Goal: Information Seeking & Learning: Check status

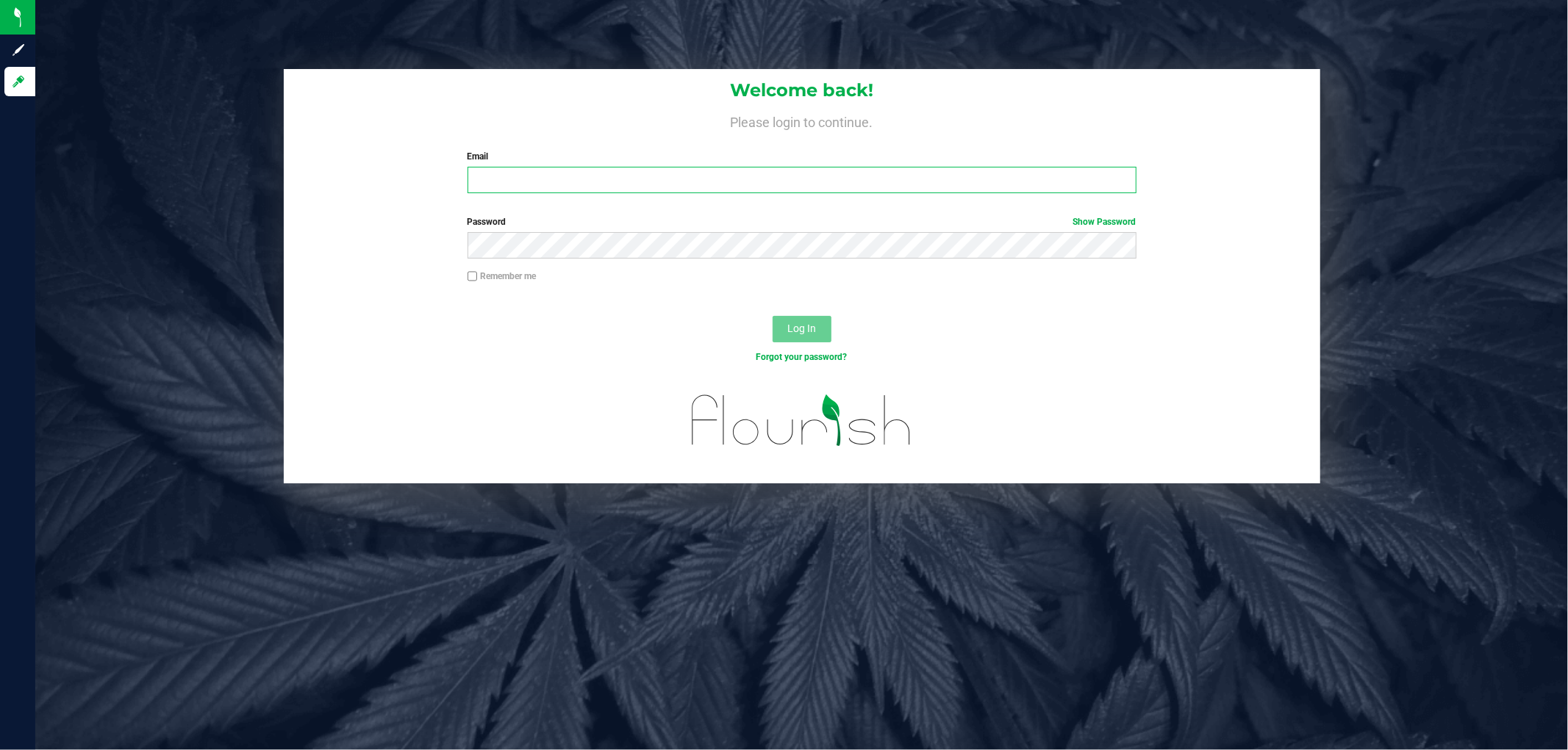
click at [537, 192] on input "Email" at bounding box center [802, 180] width 669 height 27
type input "[EMAIL_ADDRESS][DOMAIN_NAME]"
click at [773, 316] on button "Log In" at bounding box center [802, 329] width 58 height 27
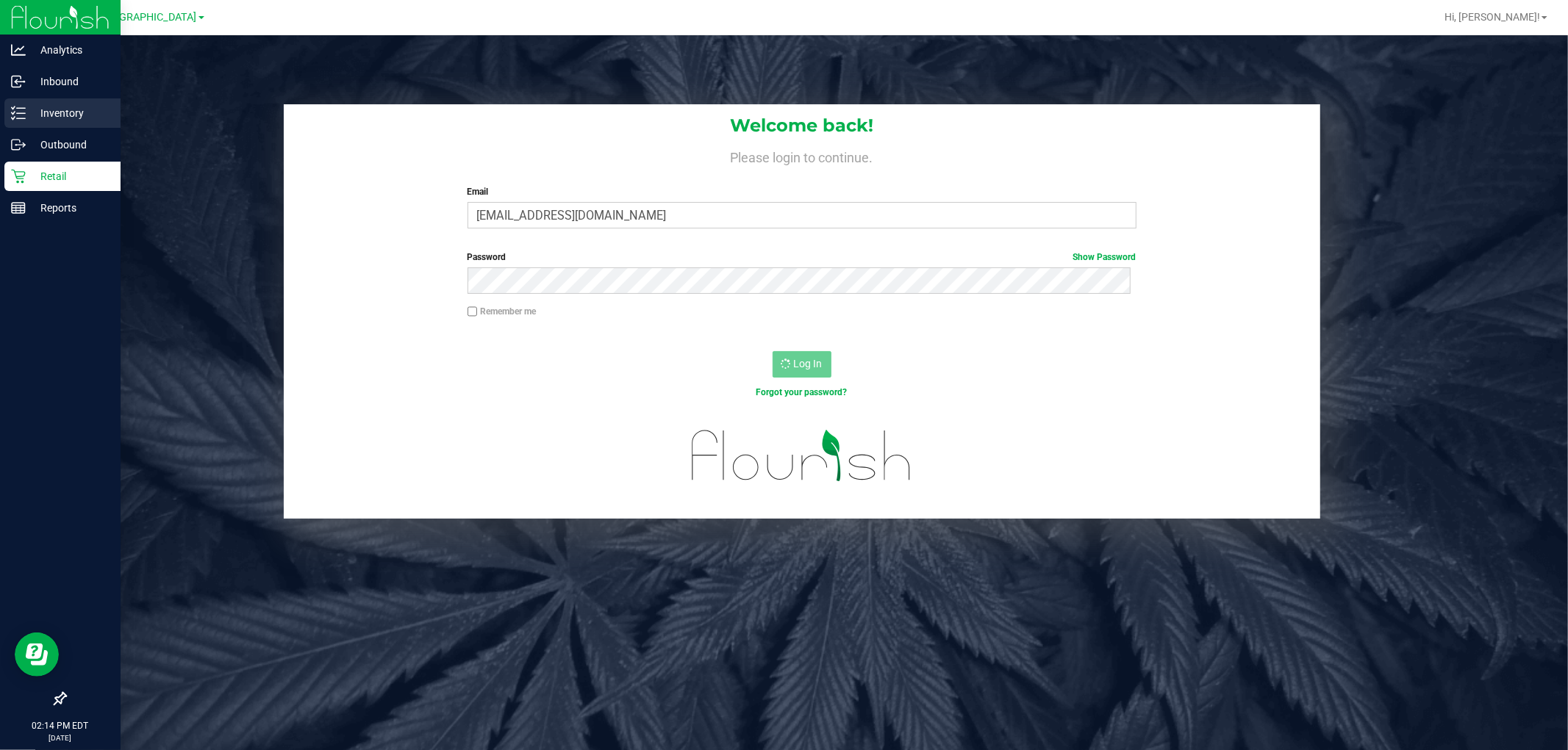
click at [58, 109] on p "Inventory" at bounding box center [70, 113] width 88 height 17
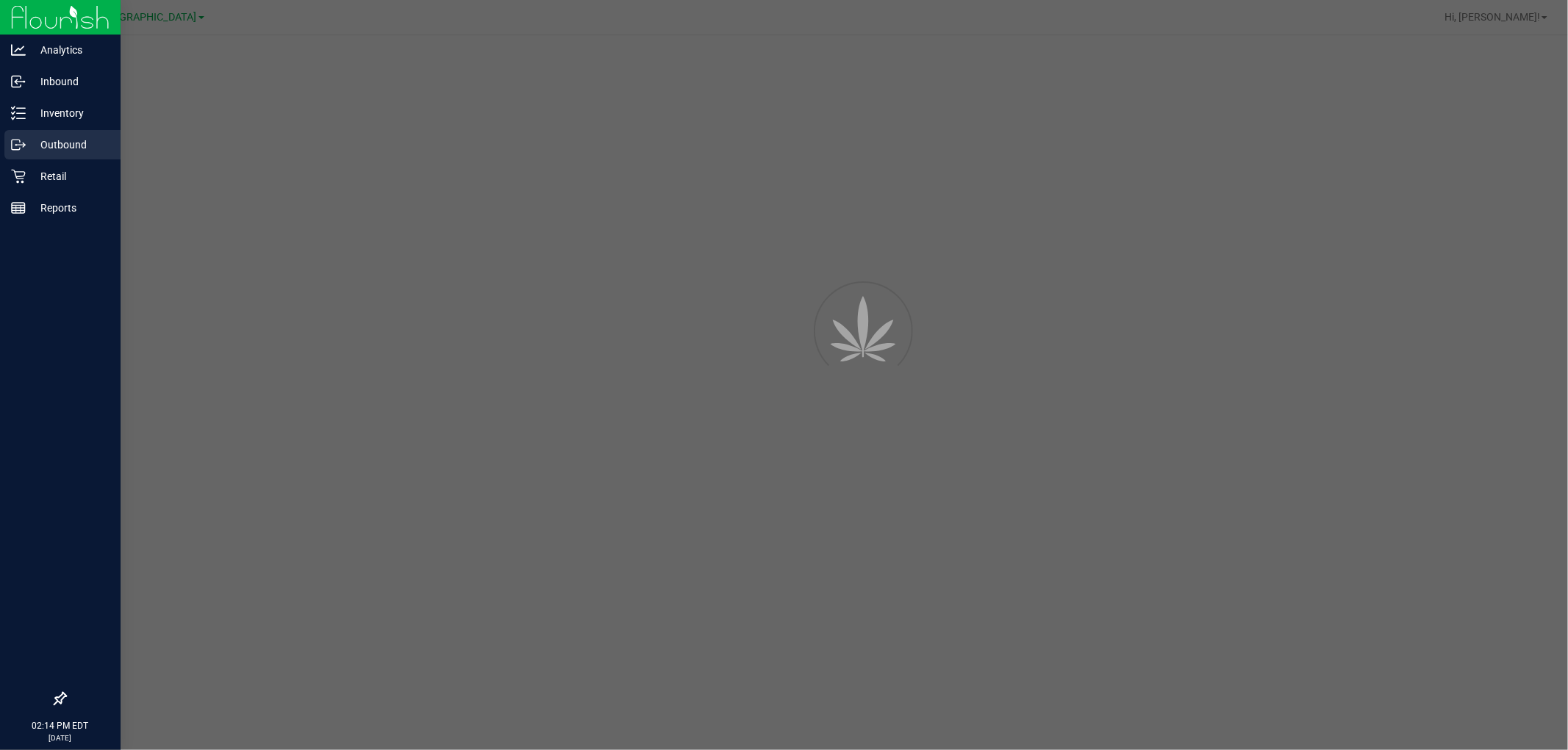
click at [33, 158] on div "Outbound" at bounding box center [62, 144] width 116 height 29
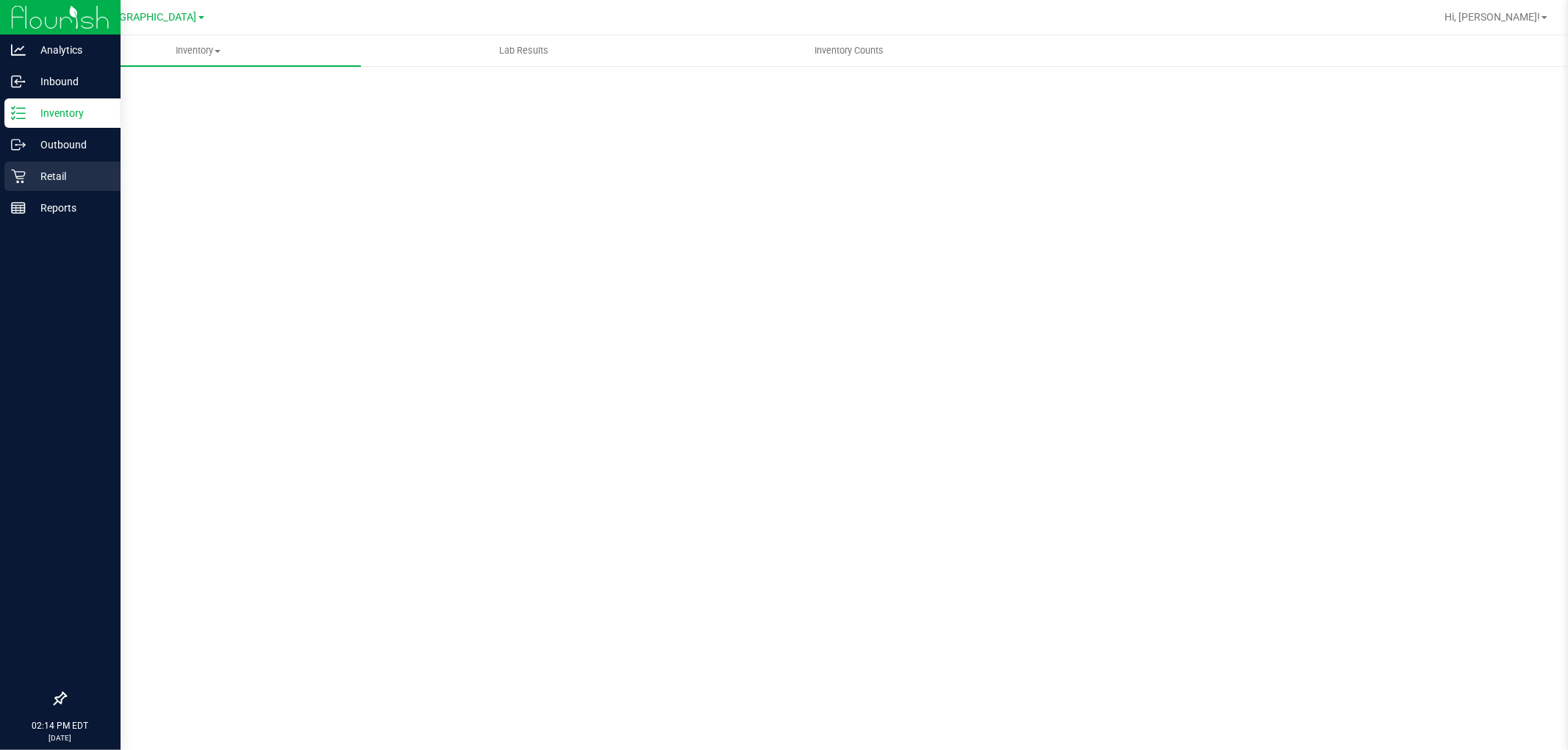
click at [35, 170] on p "Retail" at bounding box center [70, 176] width 88 height 17
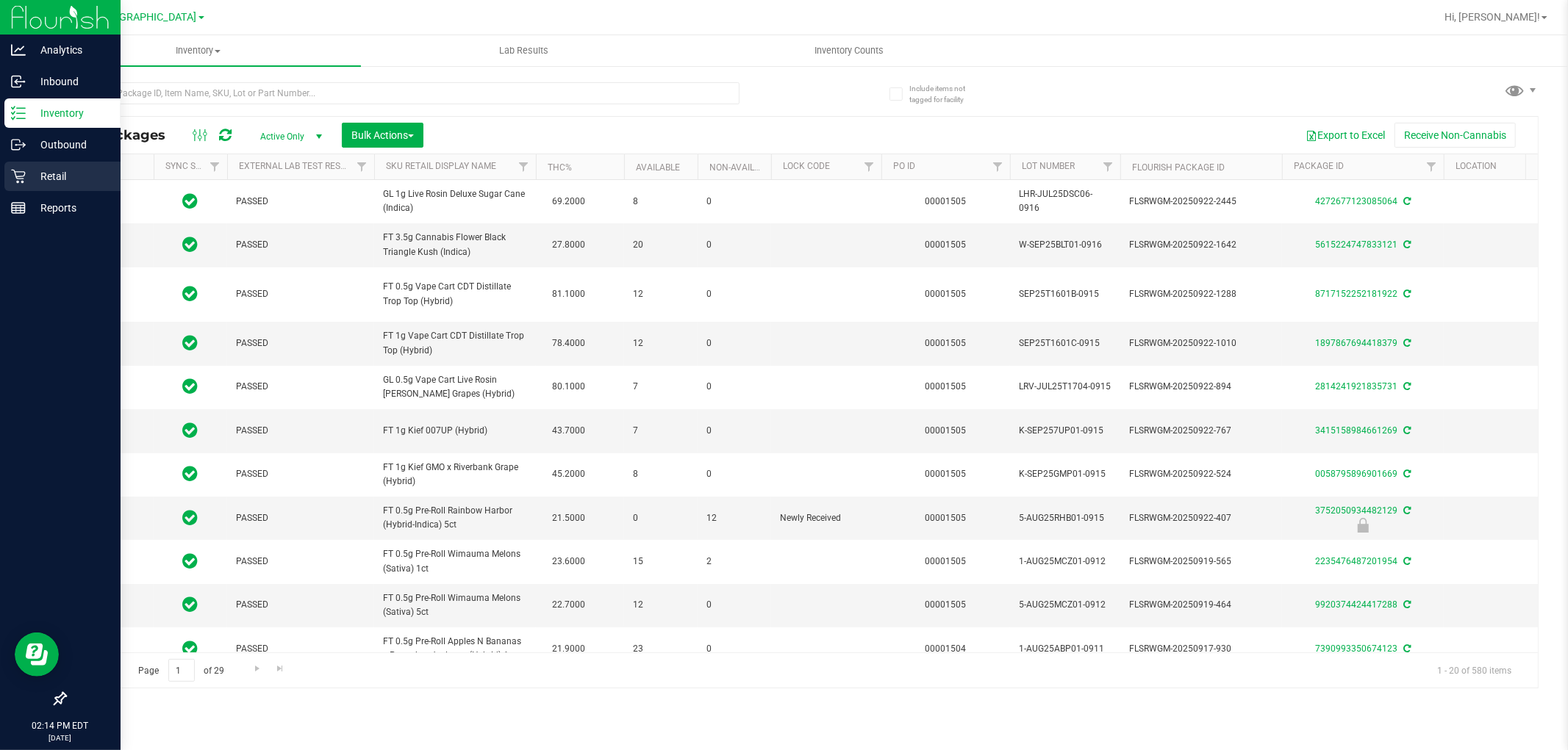
type input "2026-03-16"
click at [24, 178] on icon at bounding box center [18, 177] width 14 height 14
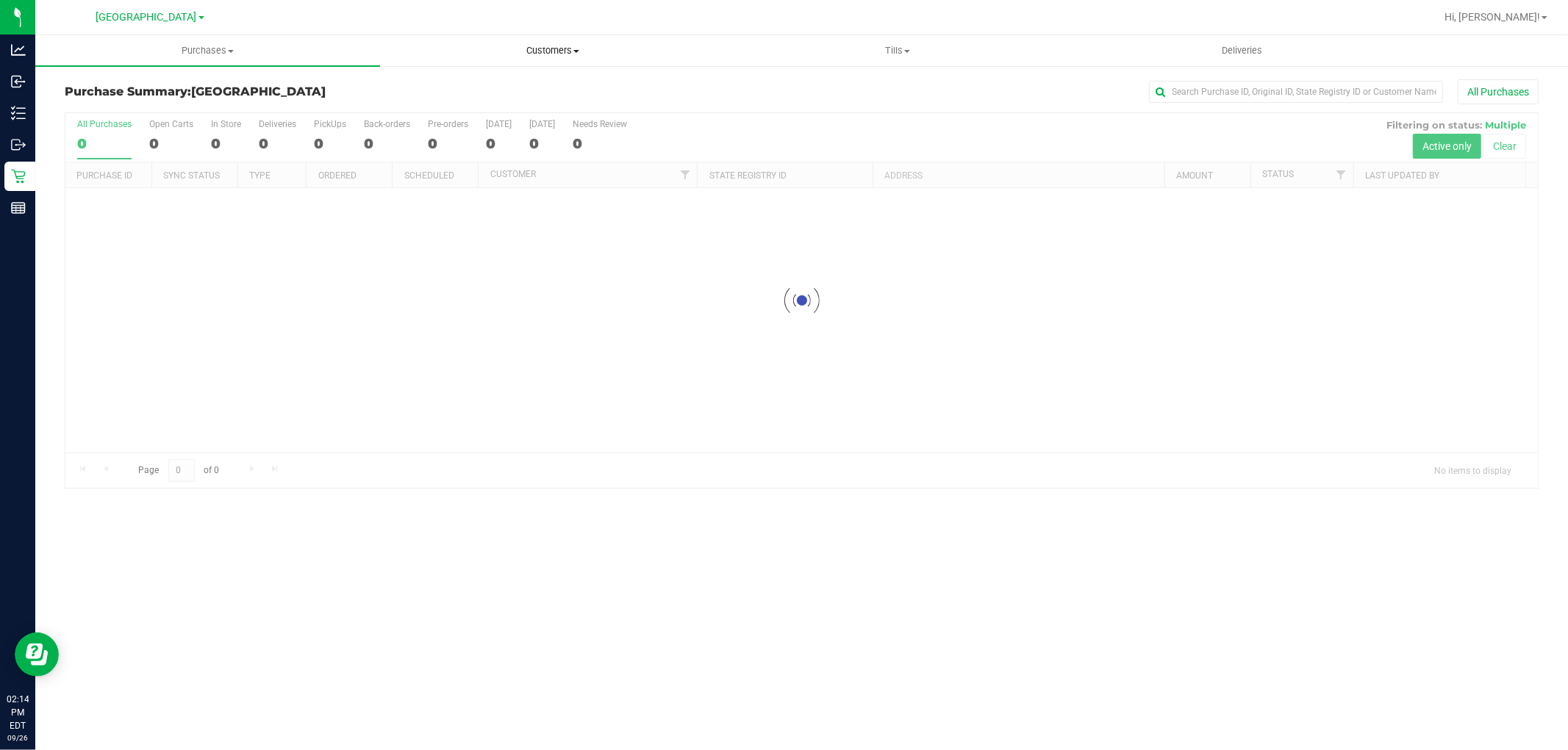
click at [562, 59] on uib-tab-heading "Customers All customers Add a new customer All physicians" at bounding box center [552, 51] width 344 height 29
click at [544, 92] on li "All customers" at bounding box center [552, 88] width 344 height 17
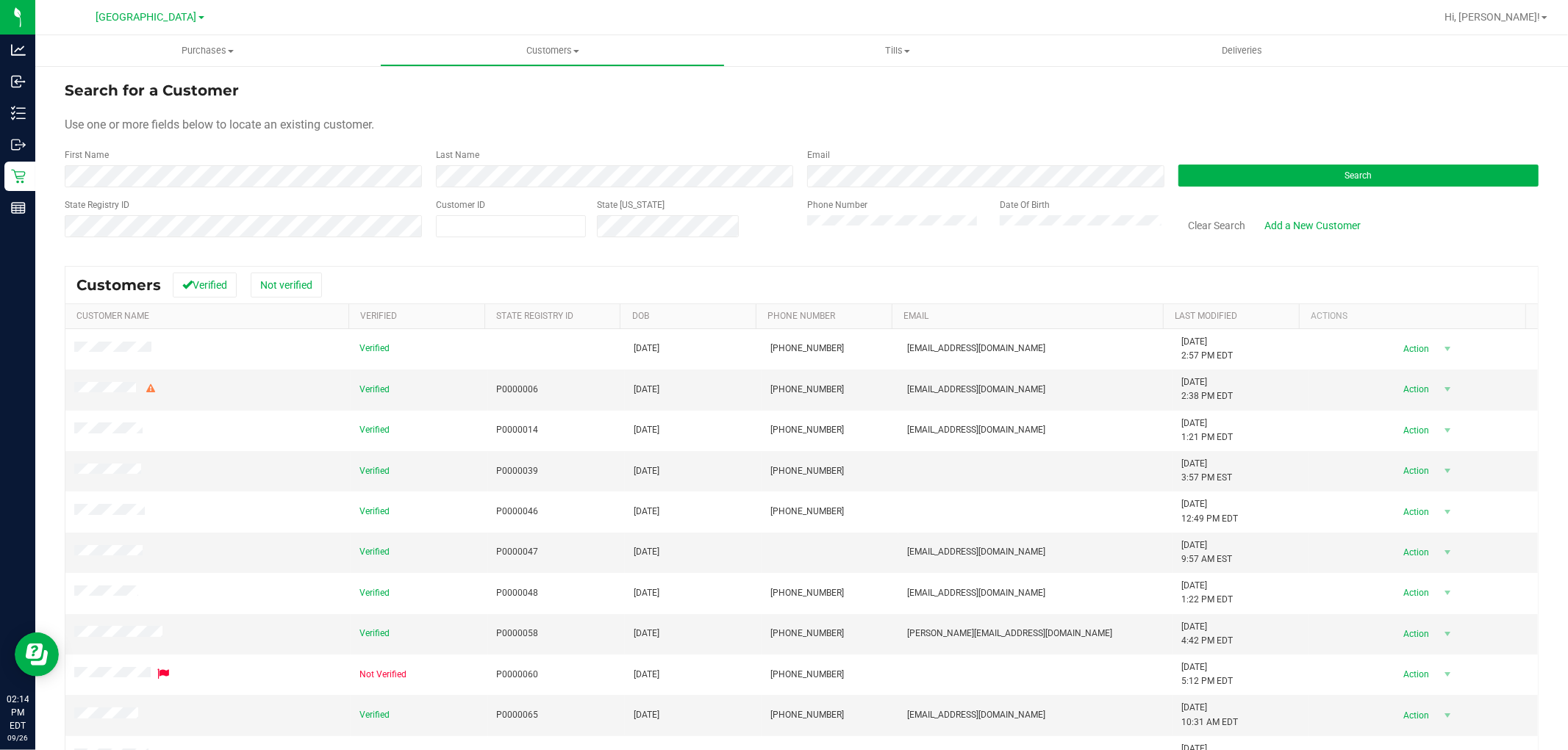
click at [474, 157] on label "Last Name" at bounding box center [457, 155] width 43 height 13
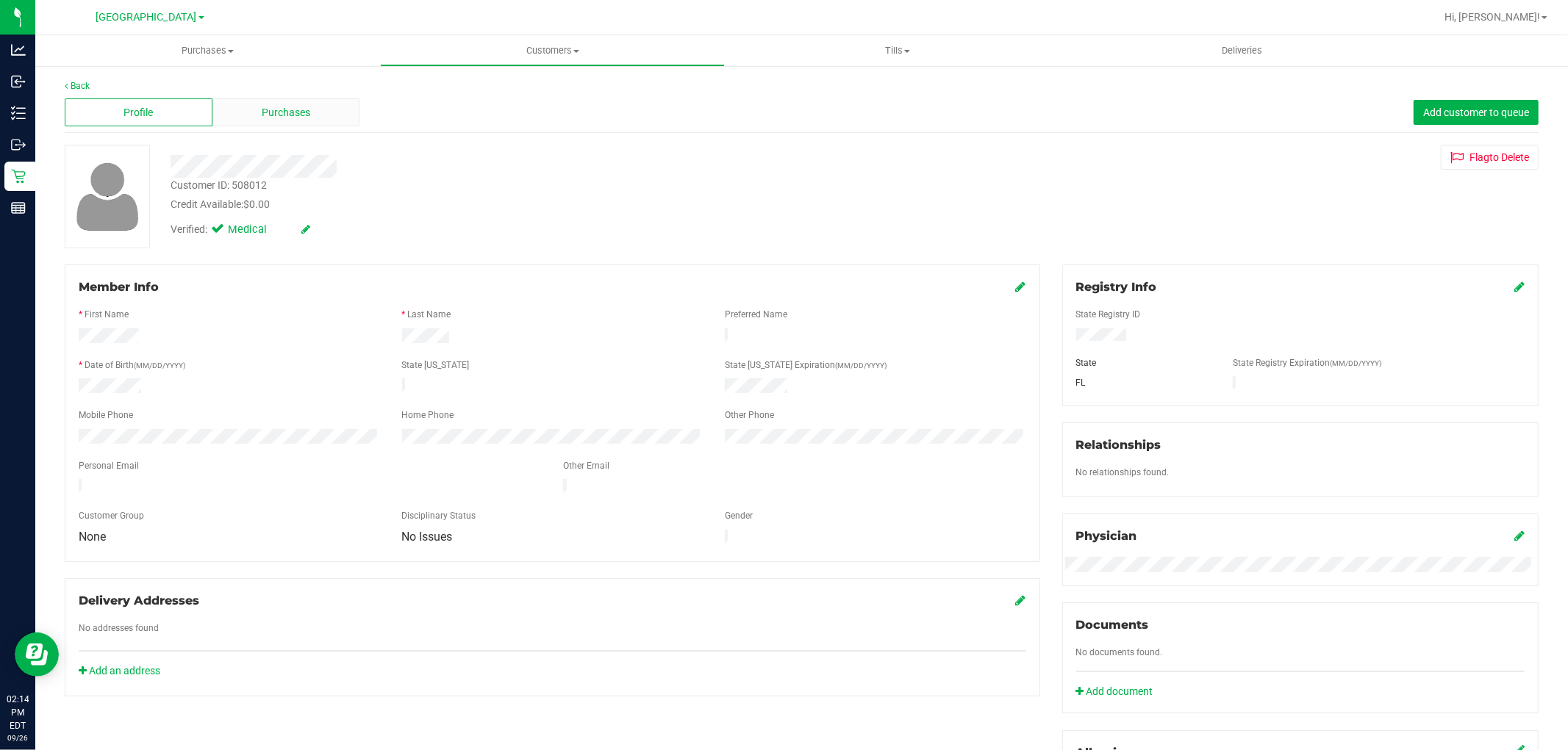
click at [313, 126] on div "Purchases" at bounding box center [286, 112] width 148 height 28
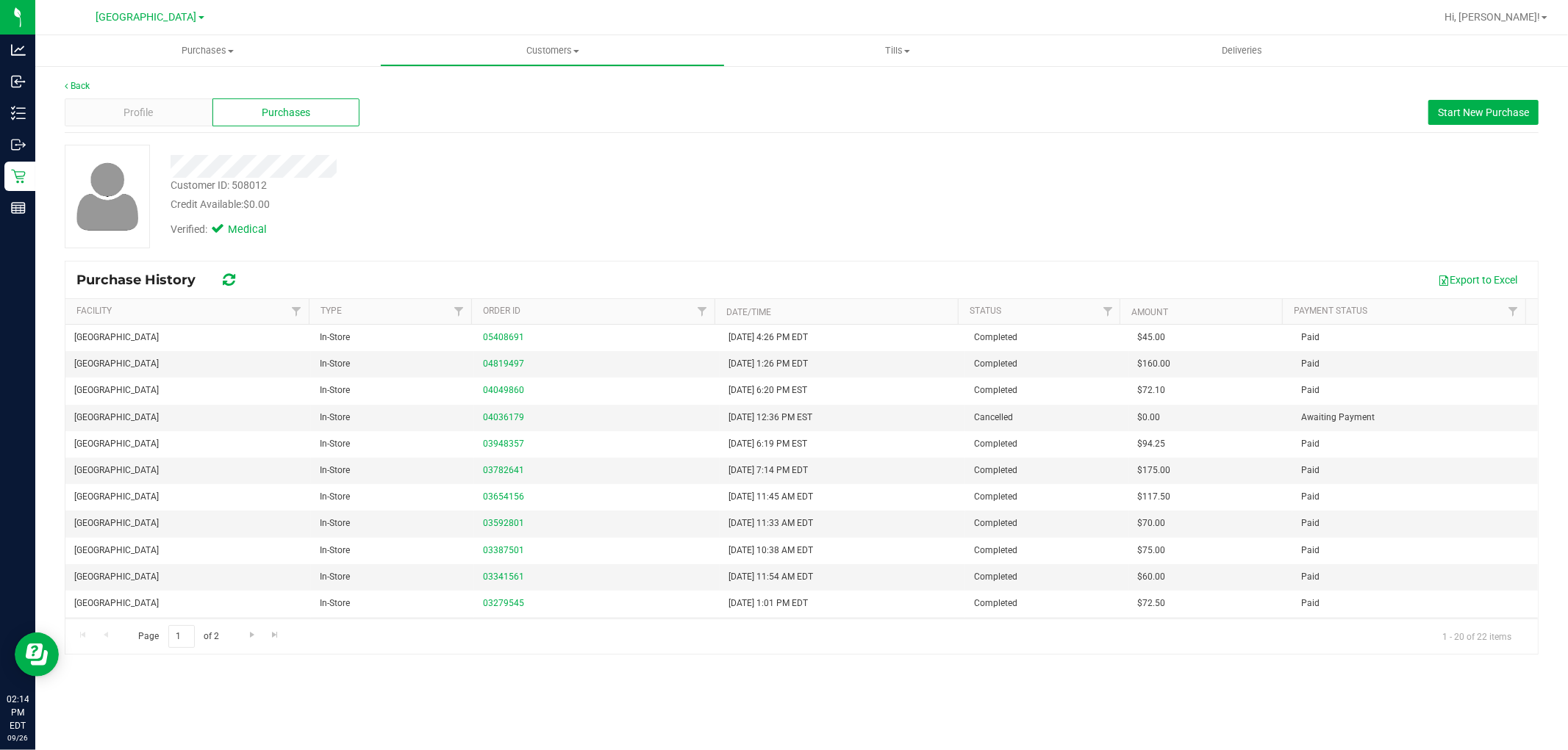
scroll to position [238, 0]
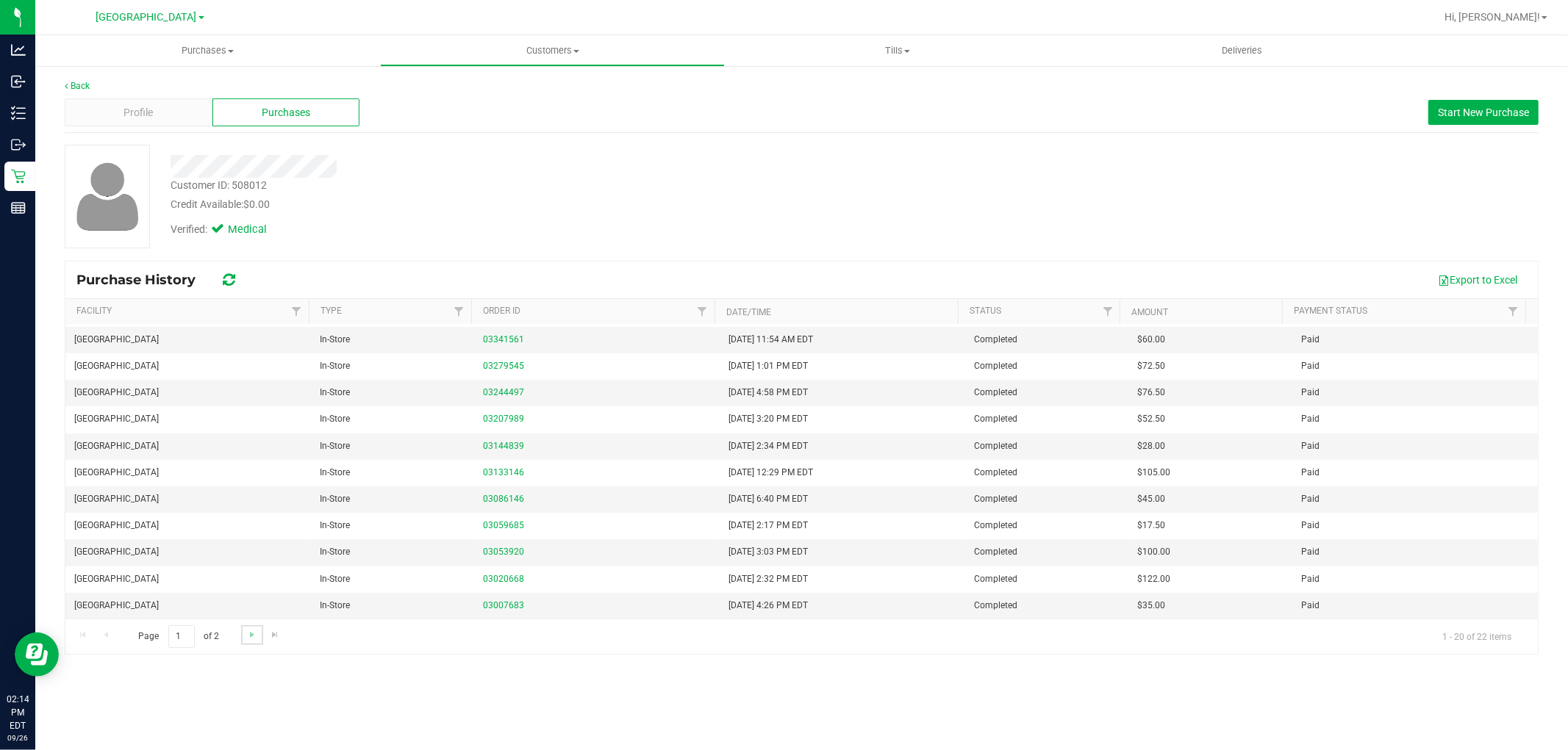
click at [259, 632] on link "Go to the next page" at bounding box center [251, 635] width 21 height 20
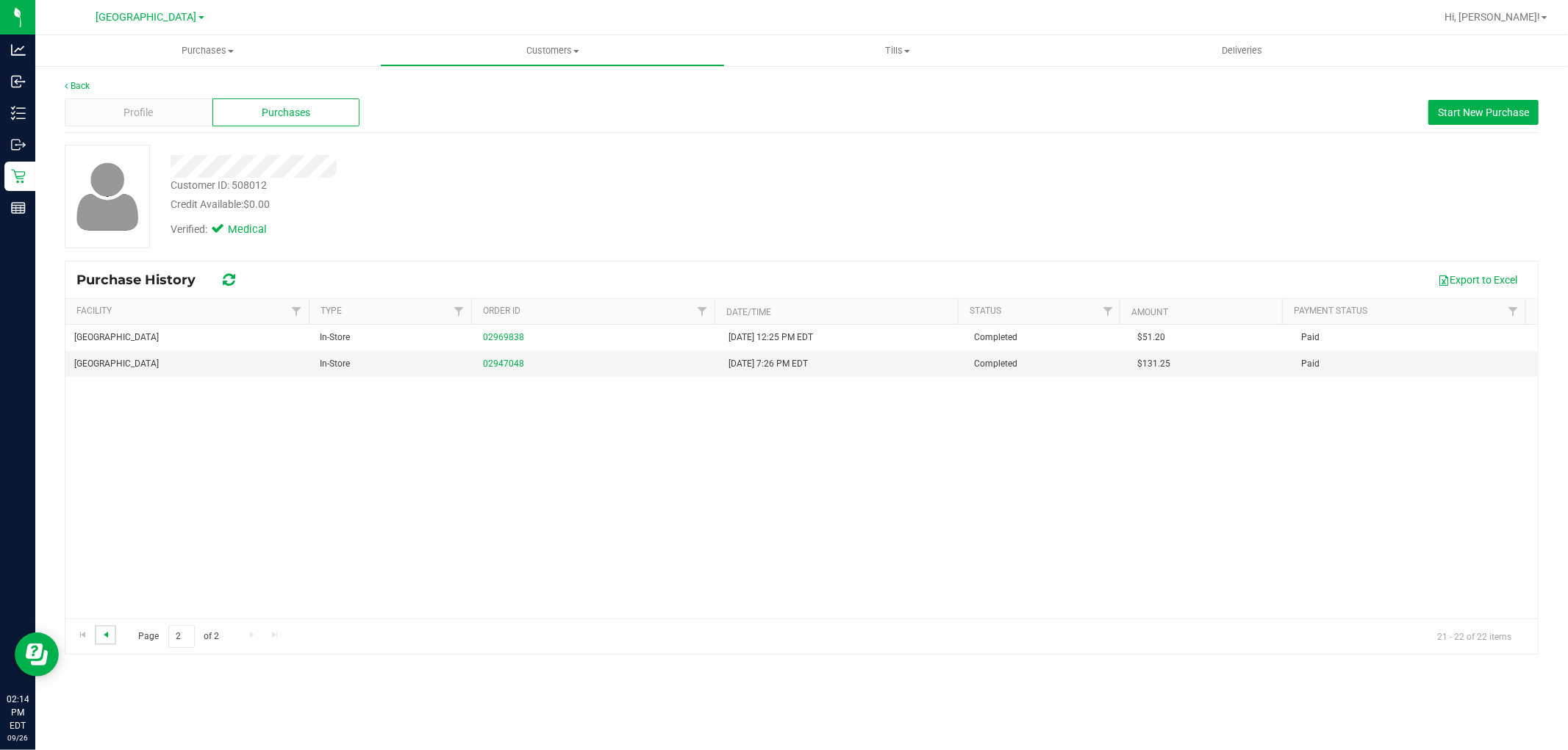
click at [103, 634] on span "Go to the previous page" at bounding box center [106, 635] width 12 height 12
